Goal: Task Accomplishment & Management: Manage account settings

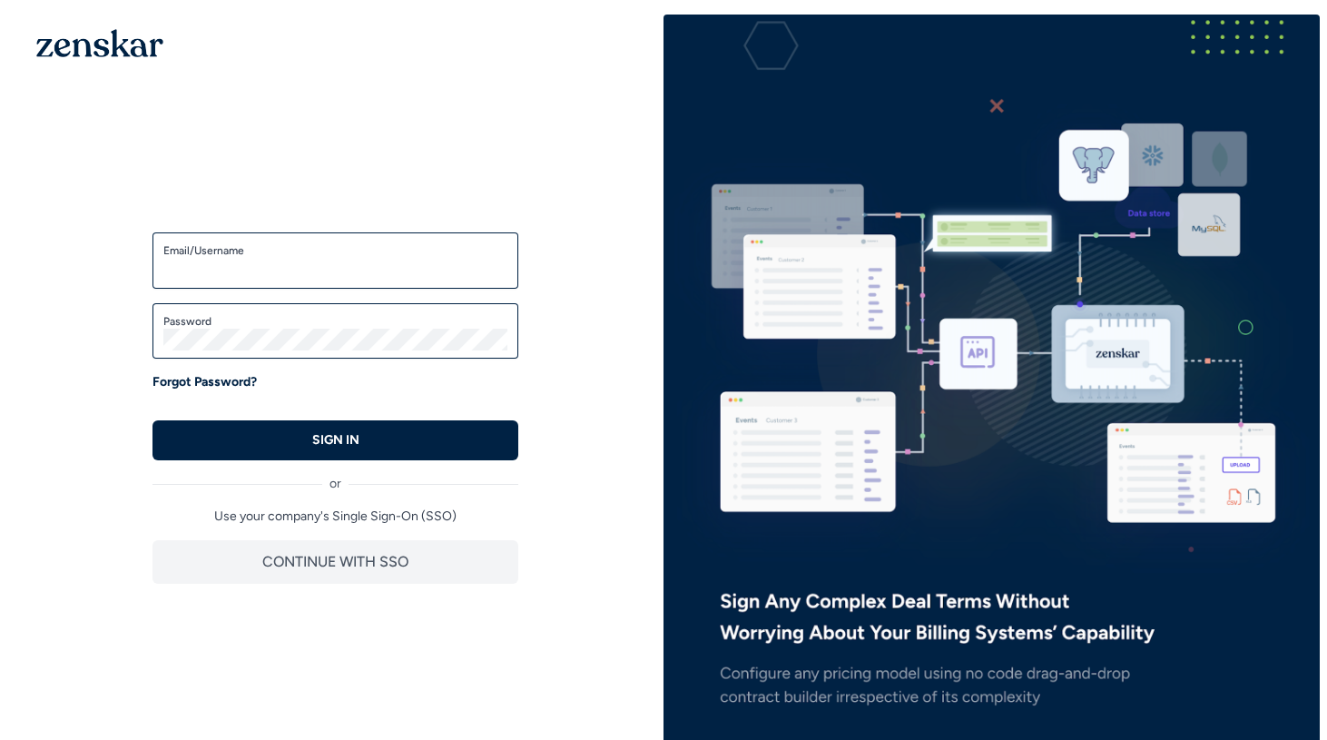
click at [383, 279] on input "Email/Username" at bounding box center [335, 269] width 344 height 22
click at [308, 277] on input "Email/Username" at bounding box center [335, 269] width 344 height 22
click at [216, 281] on div "Email/Username" at bounding box center [336, 260] width 366 height 56
click at [217, 280] on div "Email/Username" at bounding box center [336, 260] width 366 height 56
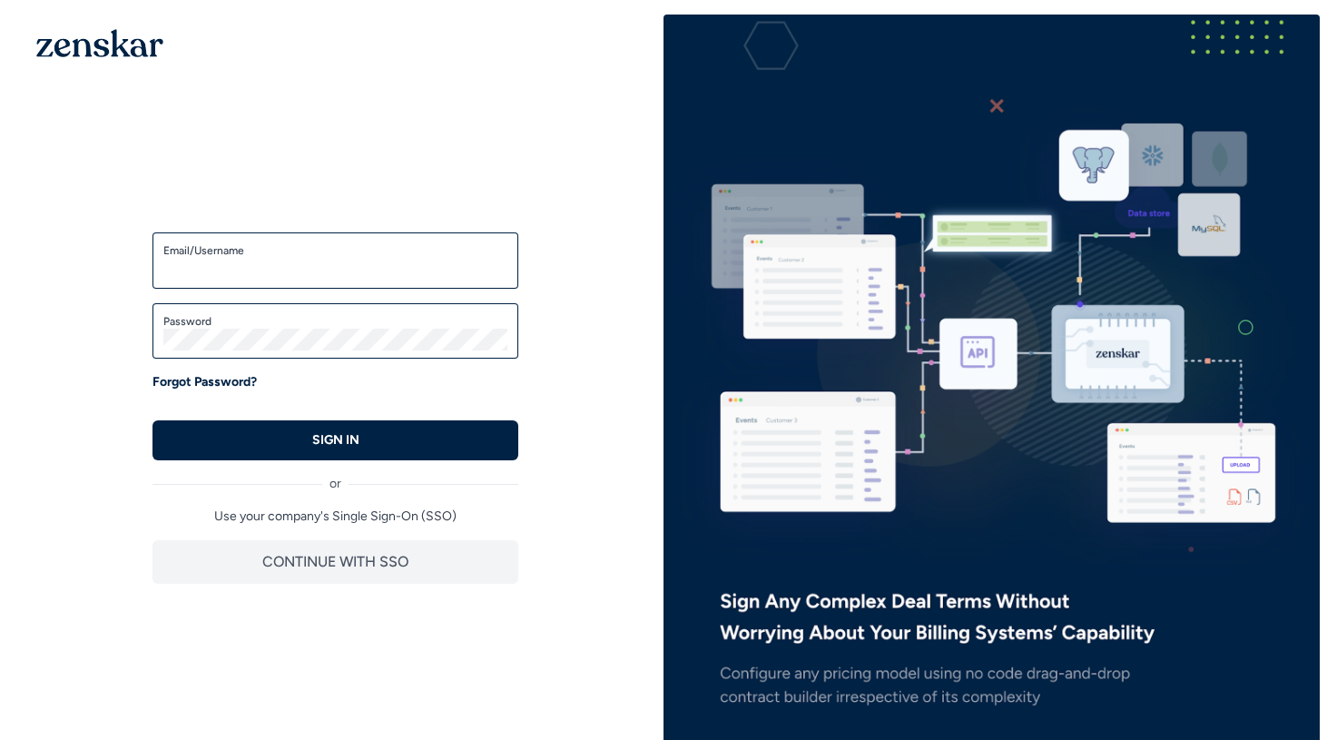
click at [192, 283] on div "Email/Username" at bounding box center [336, 260] width 366 height 56
click at [190, 272] on input "Email/Username" at bounding box center [335, 269] width 344 height 22
click at [236, 263] on input "Email/Username" at bounding box center [335, 269] width 344 height 22
type input "**********"
click at [303, 445] on button "SIGN IN" at bounding box center [336, 440] width 366 height 40
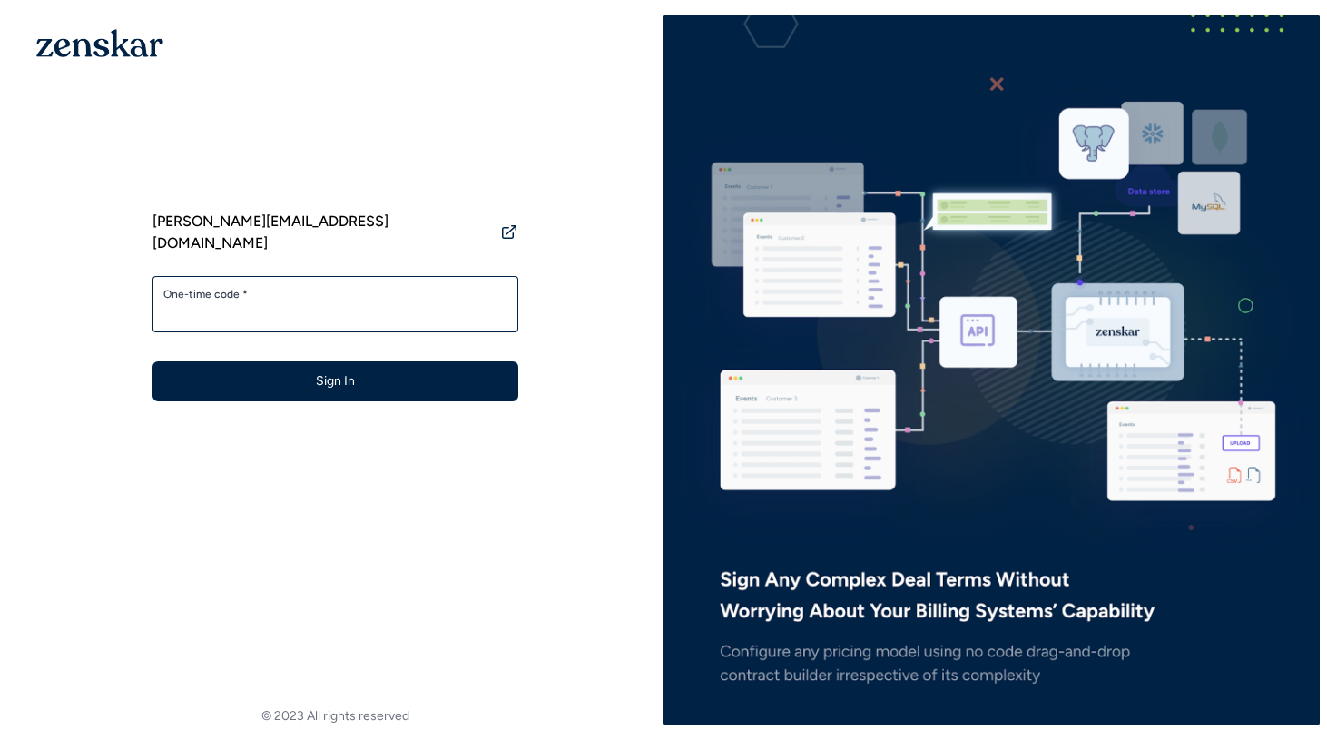
click at [478, 313] on form "One-time code * Sign In" at bounding box center [336, 338] width 366 height 125
click at [472, 301] on input "One-time code *" at bounding box center [335, 312] width 344 height 22
type input "******"
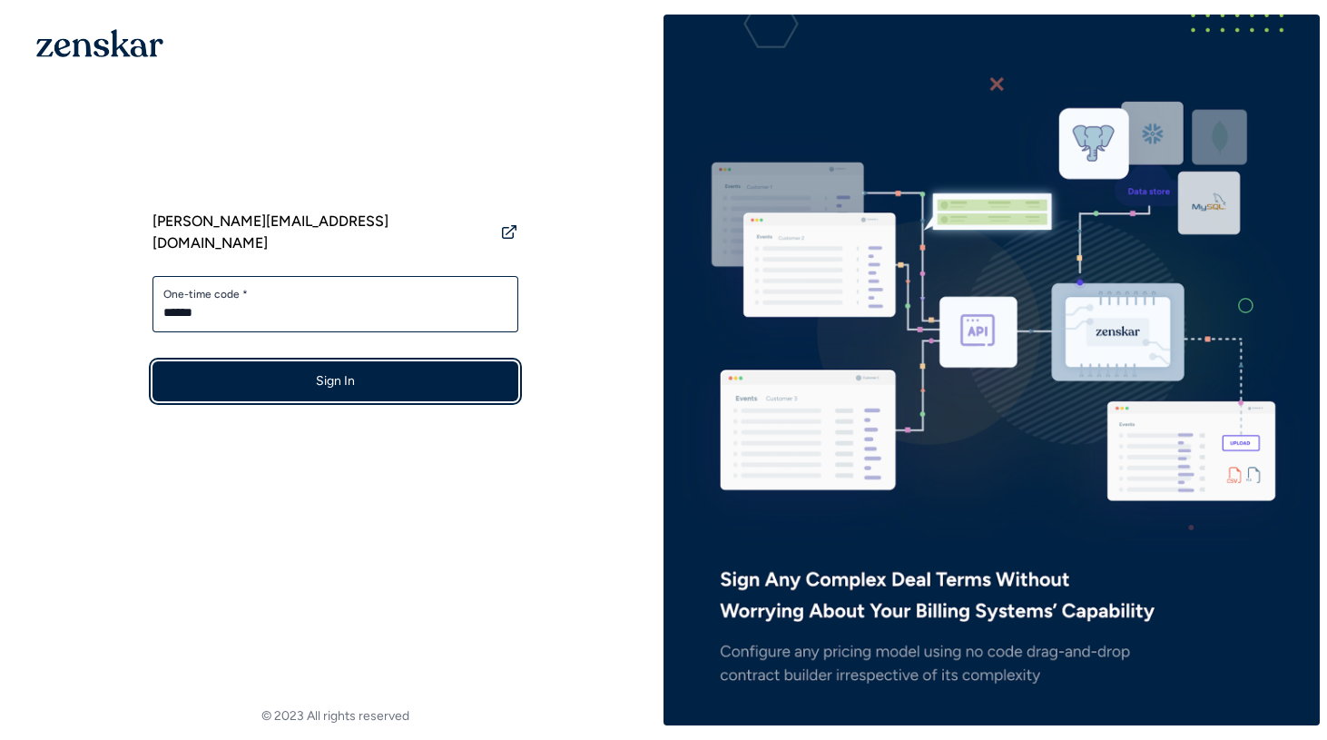
click at [442, 361] on button "Sign In" at bounding box center [336, 381] width 366 height 40
